Goal: Task Accomplishment & Management: Manage account settings

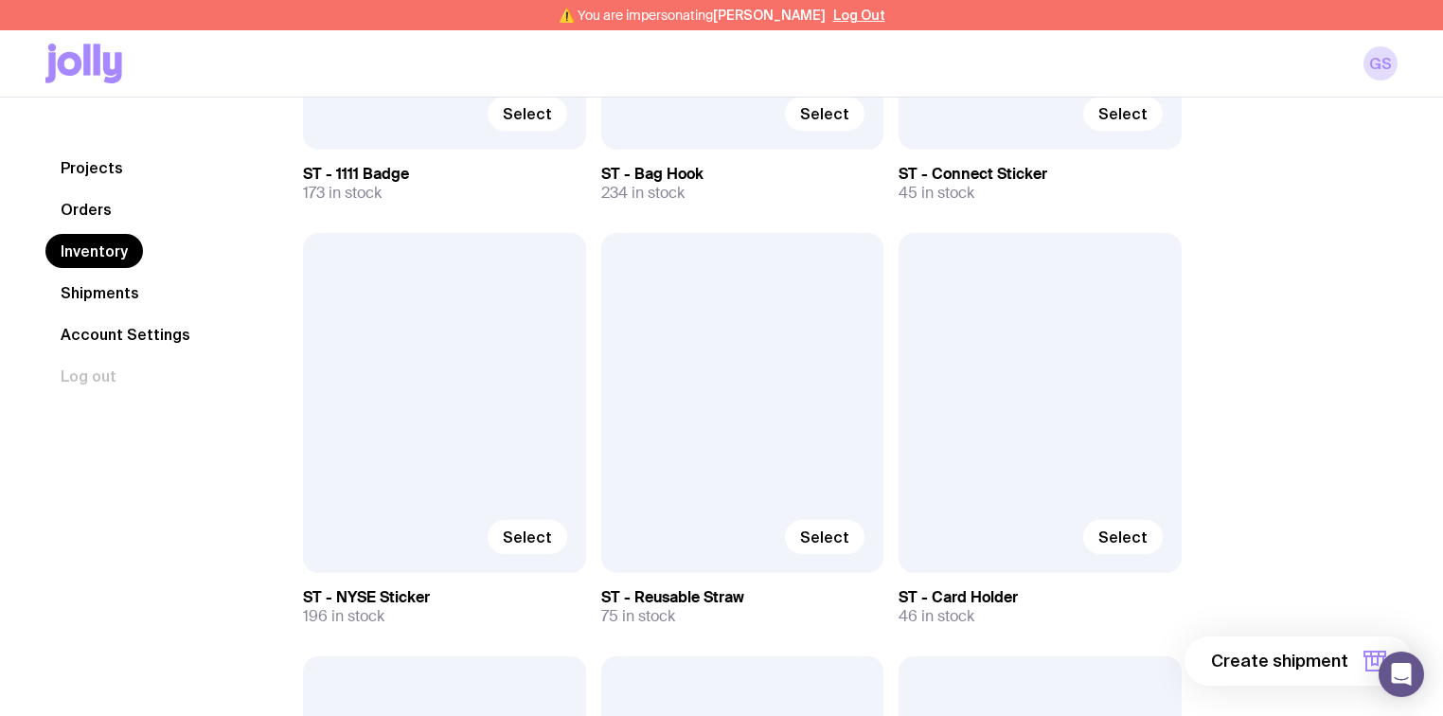
scroll to position [9576, 0]
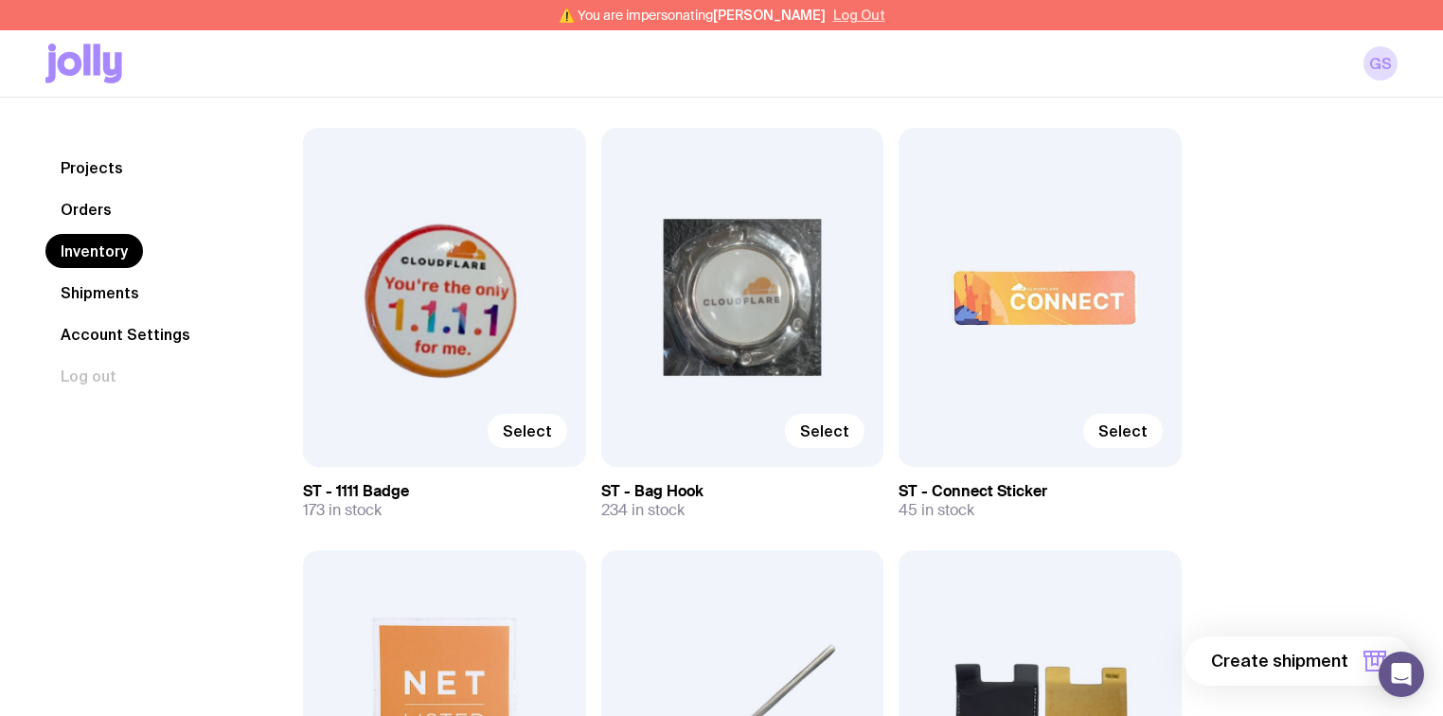
click at [845, 15] on button "Log Out" at bounding box center [859, 15] width 52 height 15
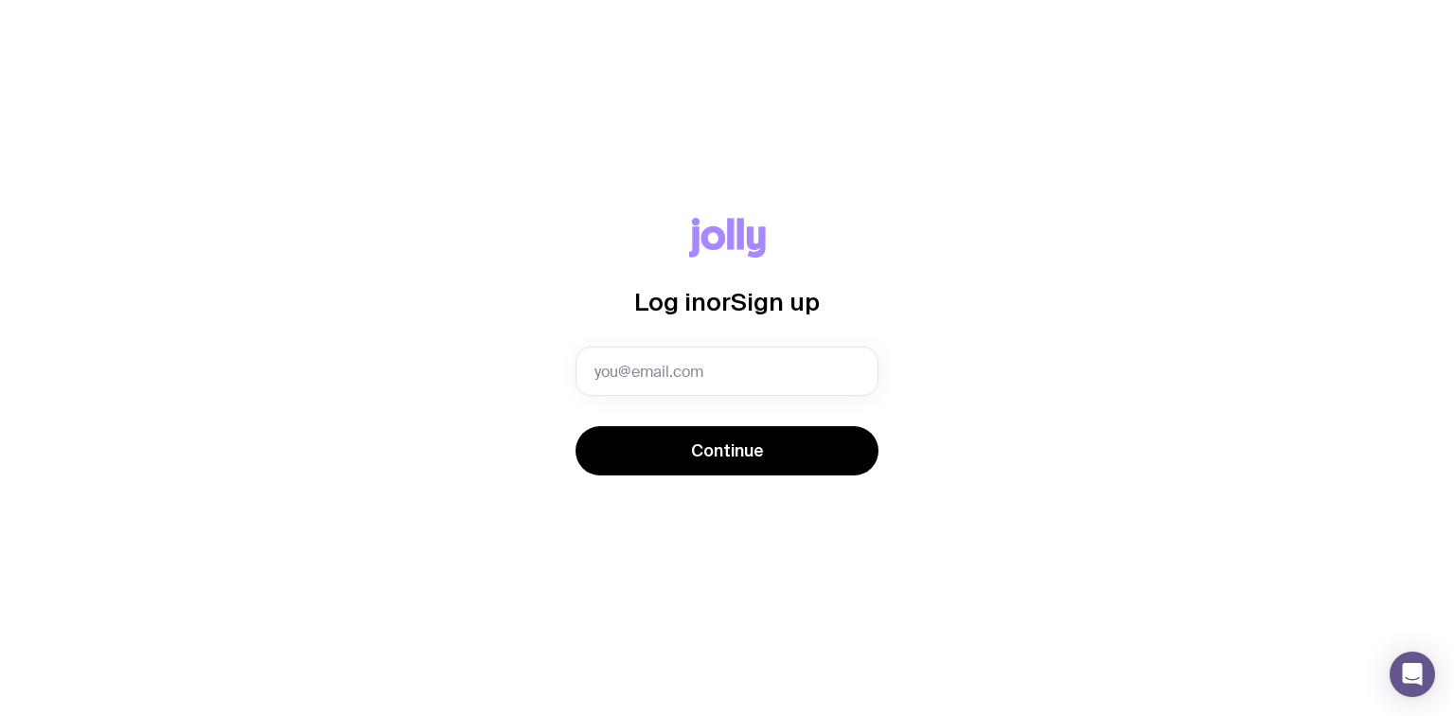
drag, startPoint x: 386, startPoint y: 24, endPoint x: 330, endPoint y: 4, distance: 59.3
click at [384, 23] on div "Log in or Sign up Continue" at bounding box center [727, 358] width 1454 height 716
